Goal: Task Accomplishment & Management: Use online tool/utility

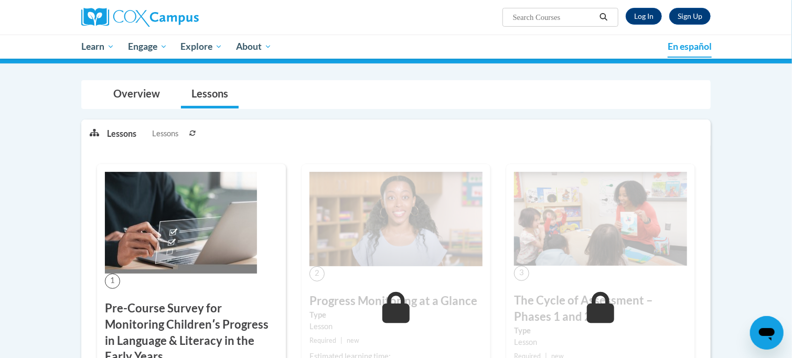
scroll to position [52, 0]
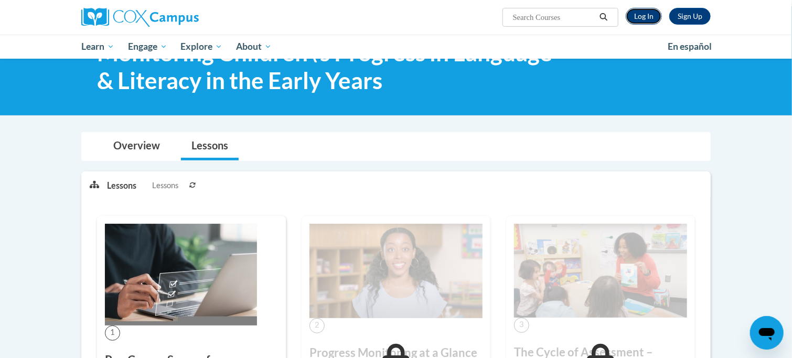
click at [655, 17] on link "Log In" at bounding box center [644, 16] width 36 height 17
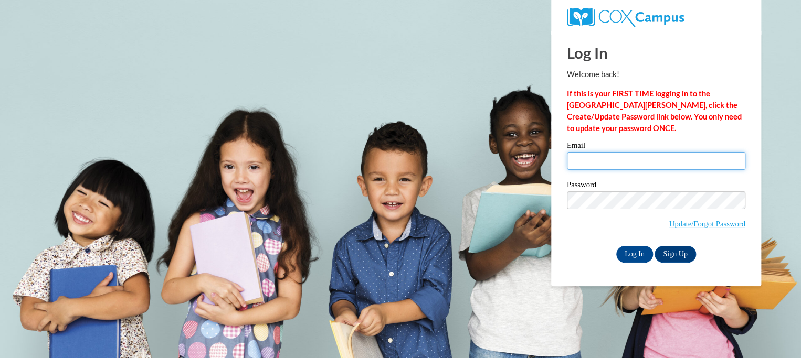
click at [665, 154] on input "Email" at bounding box center [656, 161] width 178 height 18
type input "afortenberry@neshobacentral.com"
click at [647, 251] on input "Log In" at bounding box center [634, 254] width 37 height 17
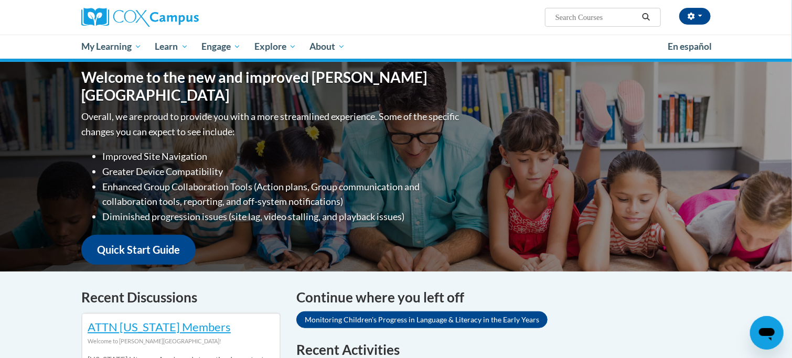
scroll to position [367, 0]
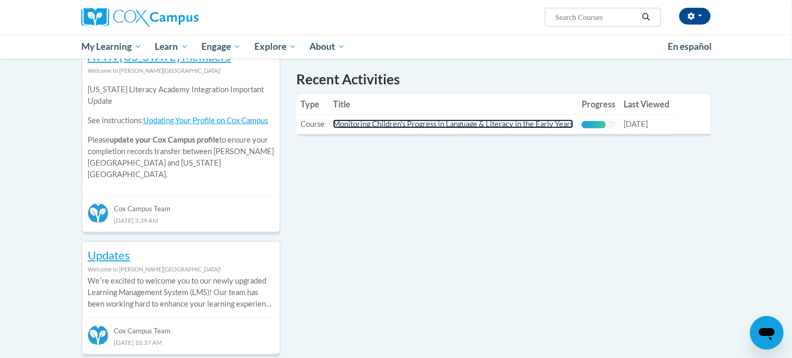
click at [513, 122] on link "Monitoring Children's Progress in Language & Literacy in the Early Years" at bounding box center [453, 124] width 240 height 9
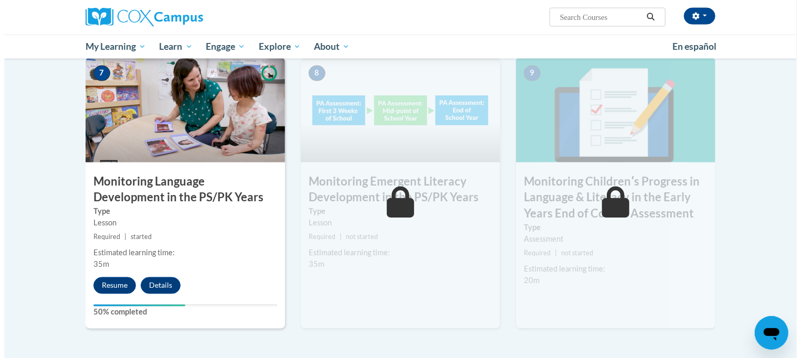
scroll to position [875, 0]
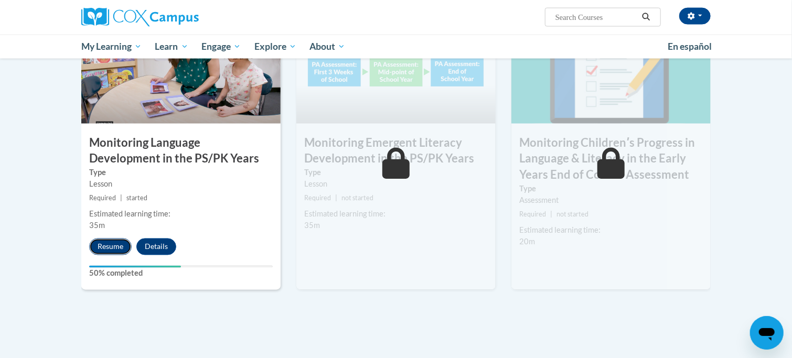
click at [110, 244] on button "Resume" at bounding box center [110, 247] width 43 height 17
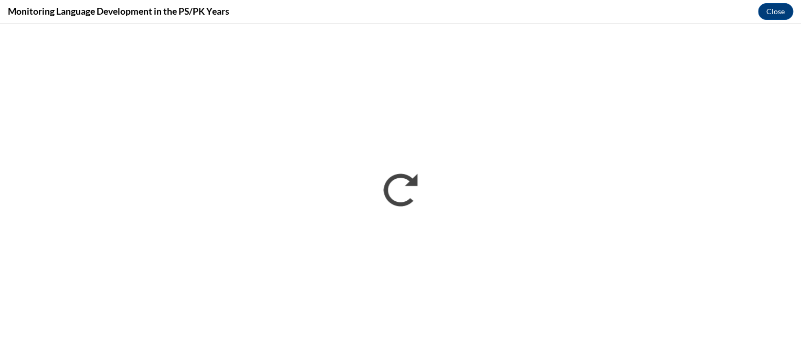
scroll to position [0, 0]
